Goal: Task Accomplishment & Management: Manage account settings

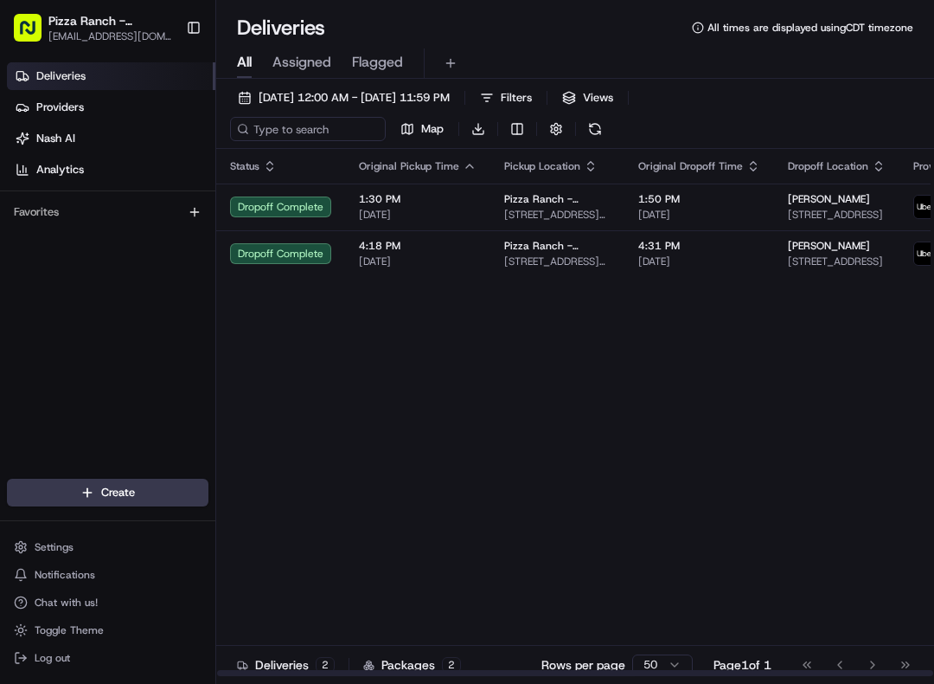
click at [595, 136] on button at bounding box center [595, 129] width 24 height 24
click at [600, 132] on button at bounding box center [595, 129] width 24 height 24
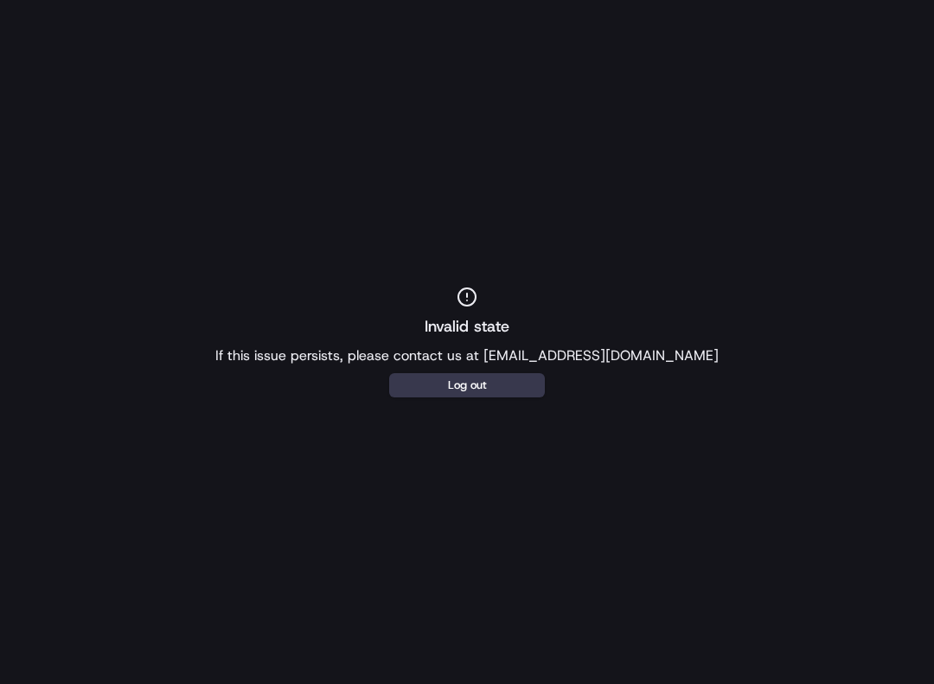
click at [674, 383] on div "Invalid state If this issue persists, please contact us at support@usenash.com …" at bounding box center [467, 342] width 934 height 684
click at [645, 363] on p "If this issue persists, please contact us at support@usenash.com" at bounding box center [467, 355] width 504 height 21
click at [475, 304] on icon at bounding box center [467, 296] width 21 height 21
click at [515, 387] on button "Log out" at bounding box center [467, 385] width 156 height 24
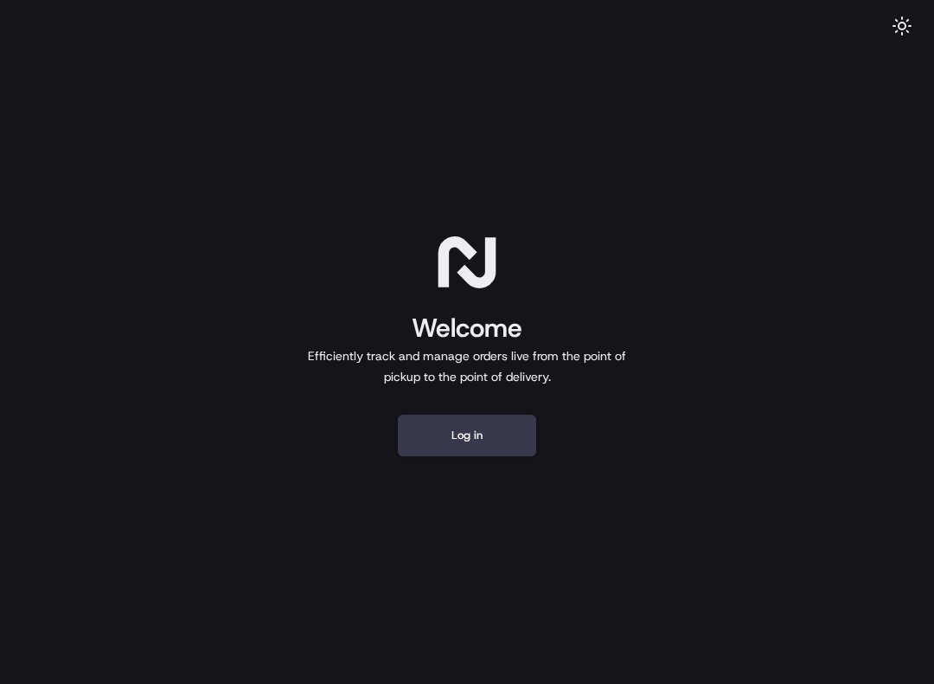
click at [495, 440] on button "Log in" at bounding box center [467, 435] width 138 height 42
